Goal: Check status: Check status

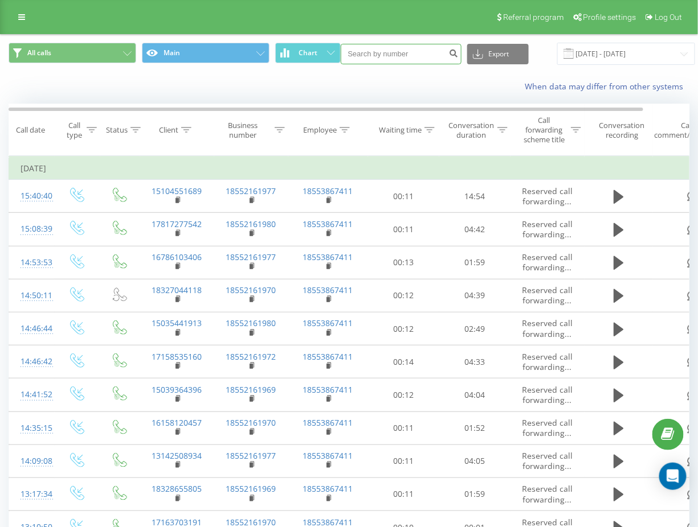
click at [413, 51] on input at bounding box center [401, 54] width 121 height 21
paste input "3412080289"
type input "3412080289"
click at [587, 50] on input "[DATE] - [DATE]" at bounding box center [626, 54] width 138 height 22
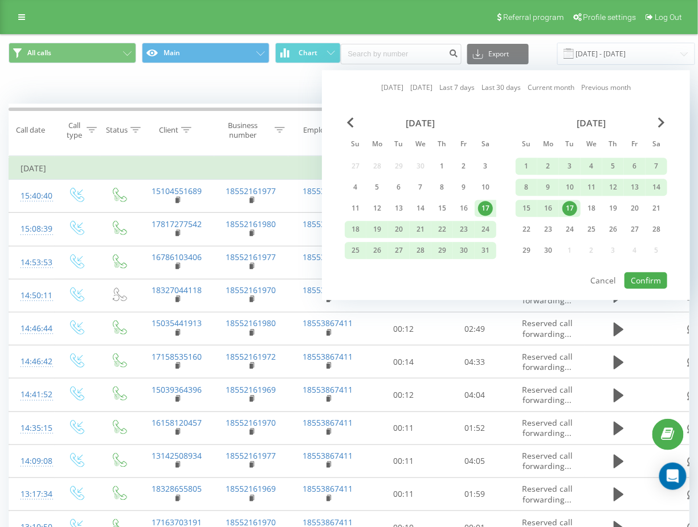
click at [567, 88] on link "Current month" at bounding box center [550, 88] width 47 height 11
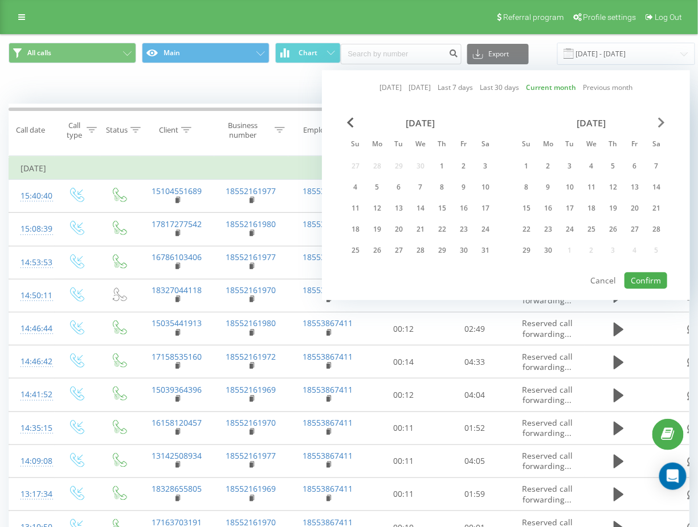
click at [661, 122] on span "Next Month" at bounding box center [661, 122] width 7 height 10
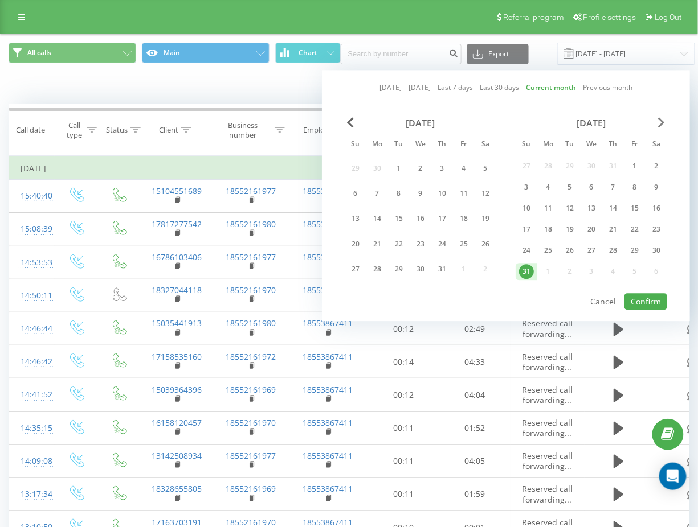
click at [661, 122] on span "Next Month" at bounding box center [661, 122] width 7 height 10
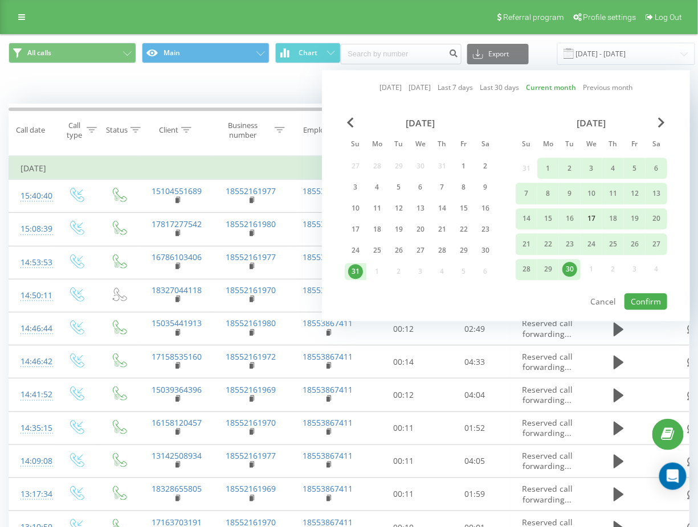
click at [594, 216] on div "17" at bounding box center [591, 219] width 15 height 15
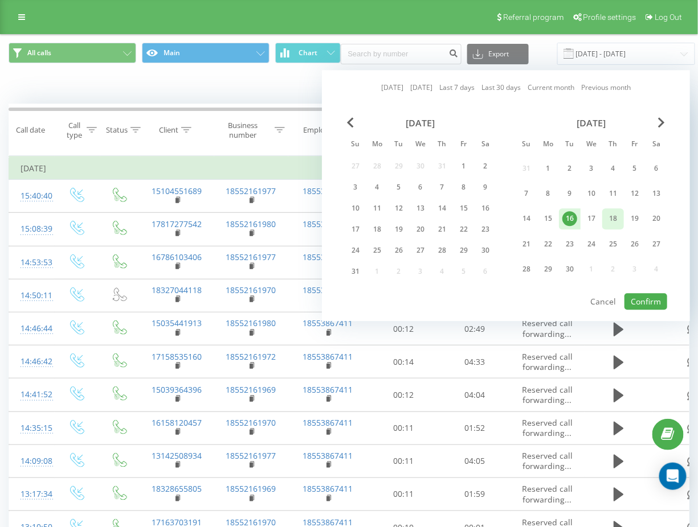
click at [613, 216] on div "18" at bounding box center [612, 219] width 15 height 15
click at [637, 300] on button "Confirm" at bounding box center [645, 301] width 43 height 17
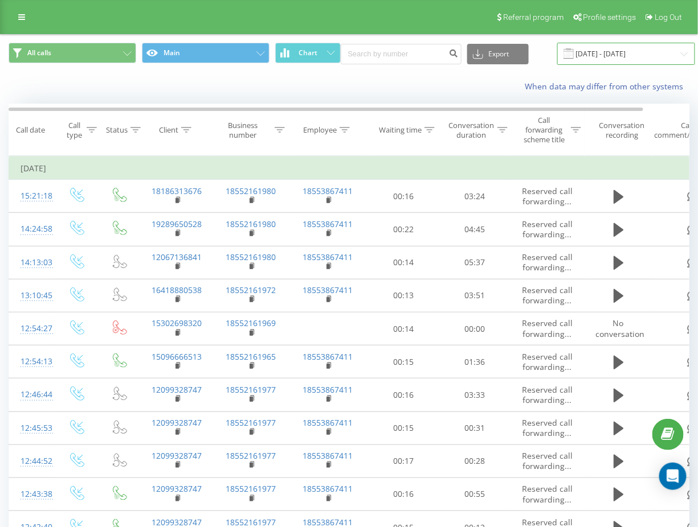
click at [611, 60] on input "[DATE] - [DATE]" at bounding box center [626, 54] width 138 height 22
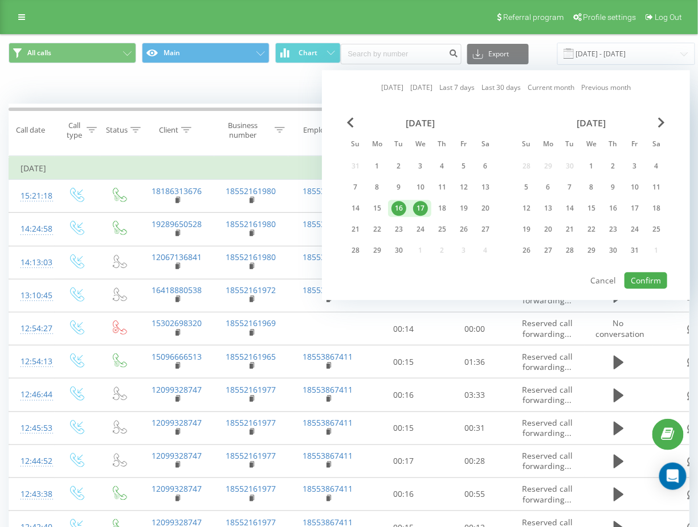
click at [400, 201] on div "16" at bounding box center [398, 208] width 15 height 15
click at [402, 207] on div "16" at bounding box center [398, 208] width 15 height 15
click at [403, 206] on div "16" at bounding box center [398, 208] width 15 height 15
click at [415, 206] on div "17" at bounding box center [420, 208] width 15 height 15
click at [653, 277] on button "Confirm" at bounding box center [645, 280] width 43 height 17
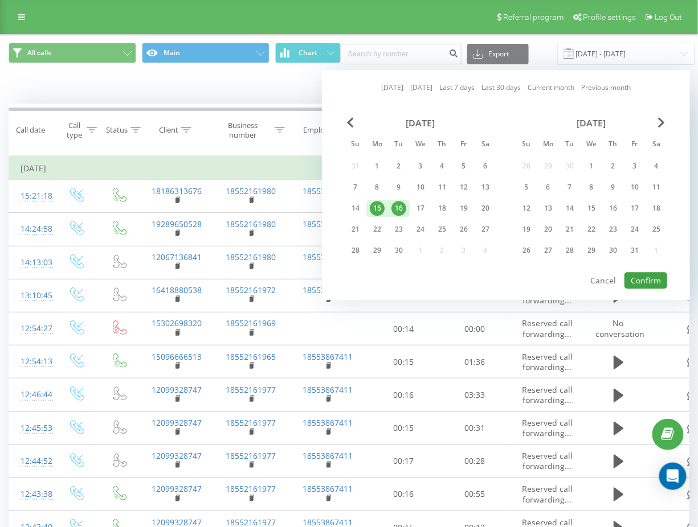
type input "[DATE] - [DATE]"
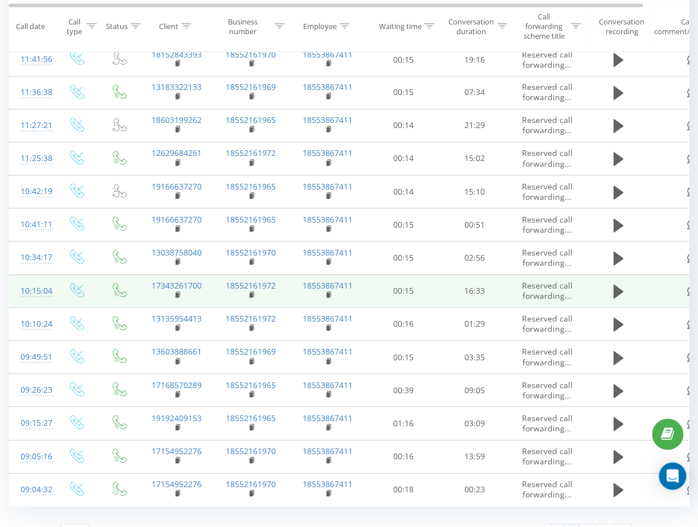
scroll to position [524, 0]
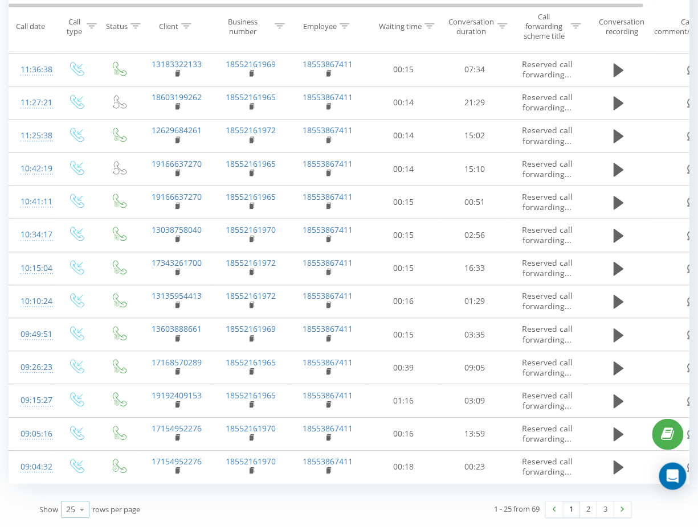
click at [80, 513] on icon at bounding box center [81, 511] width 17 height 22
click at [76, 497] on span "100" at bounding box center [73, 494] width 14 height 11
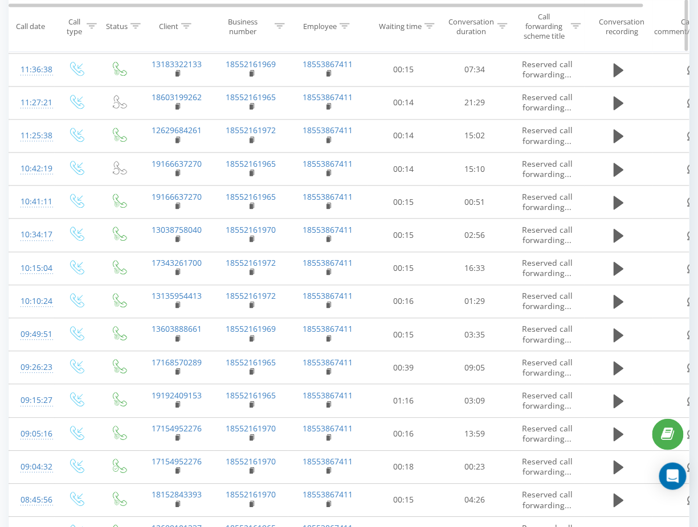
click at [419, 41] on th "Waiting time" at bounding box center [403, 27] width 71 height 52
